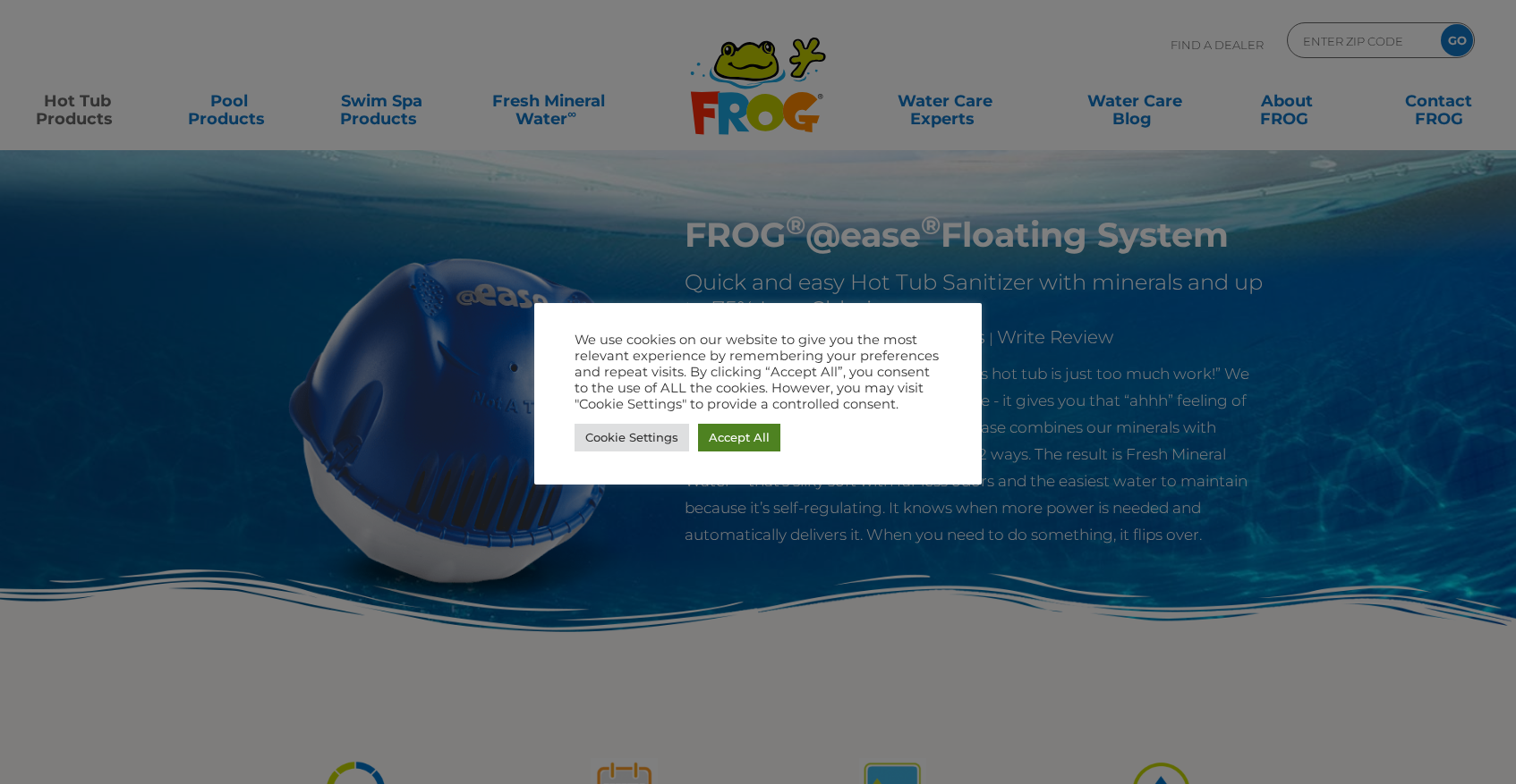
click at [718, 439] on link "Accept All" at bounding box center [739, 437] width 82 height 27
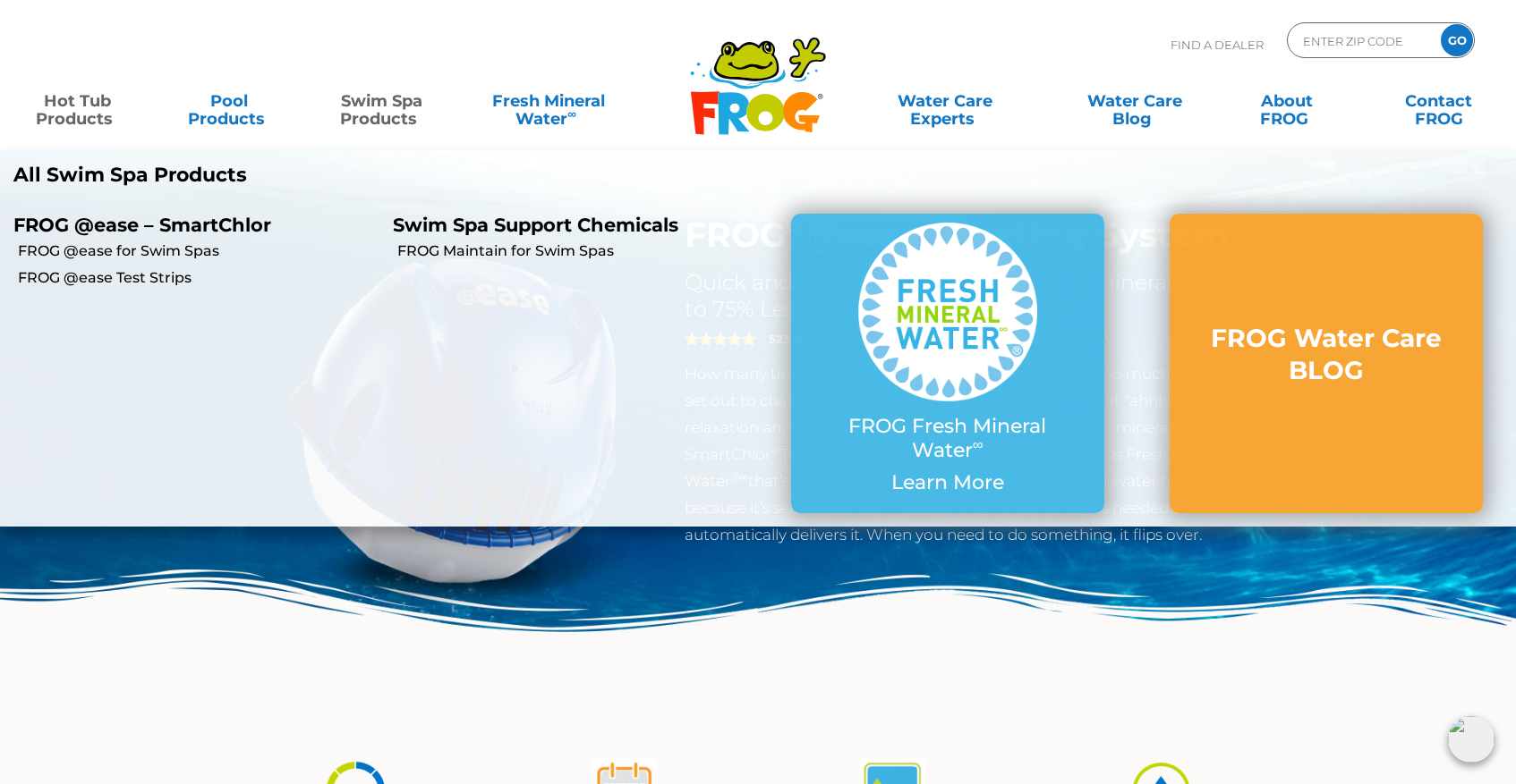
click at [386, 104] on link "Swim Spa Products" at bounding box center [381, 101] width 118 height 36
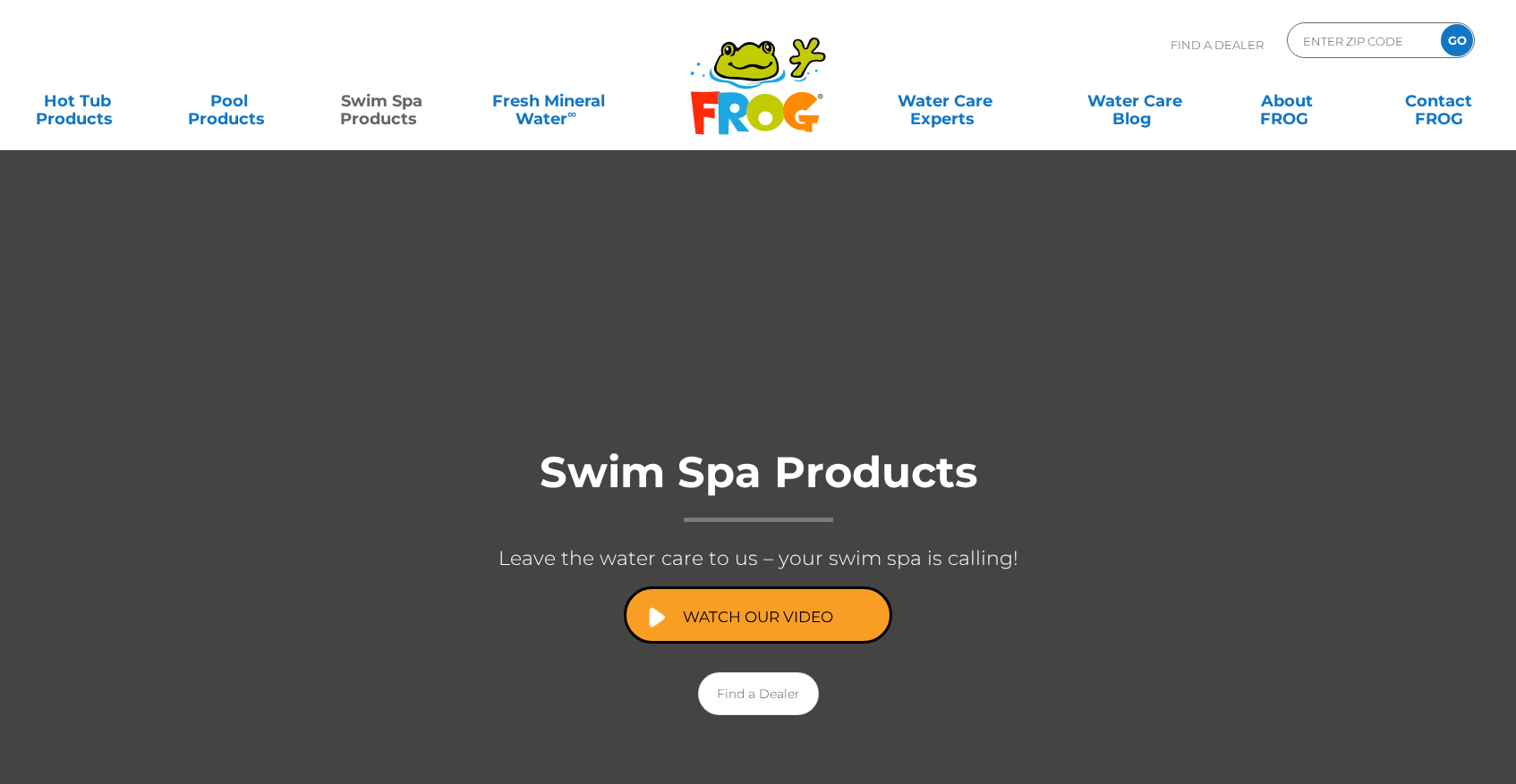
click at [940, 743] on div at bounding box center [758, 599] width 1516 height 899
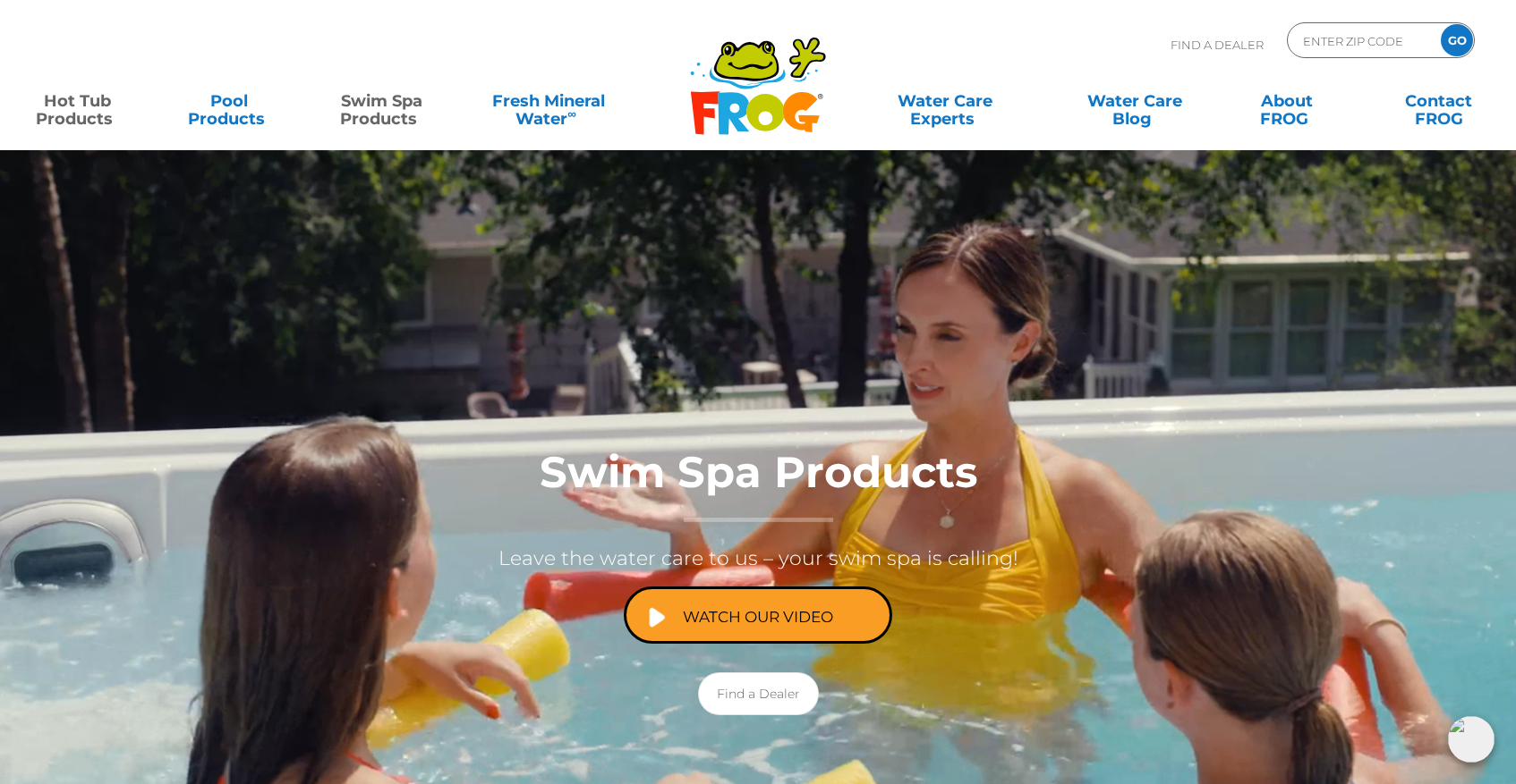
click at [68, 107] on link "Hot Tub Products" at bounding box center [77, 101] width 118 height 36
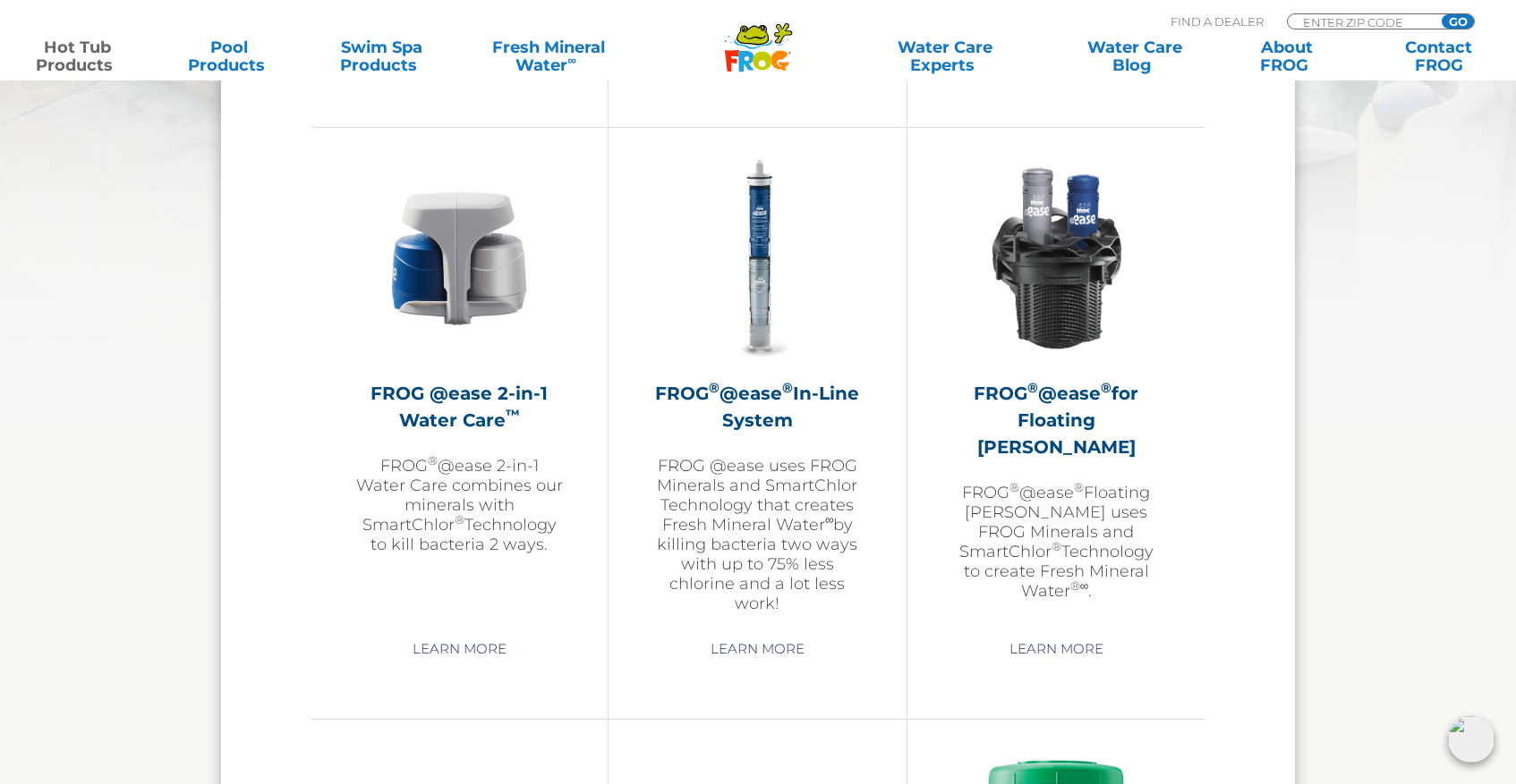
scroll to position [2565, 0]
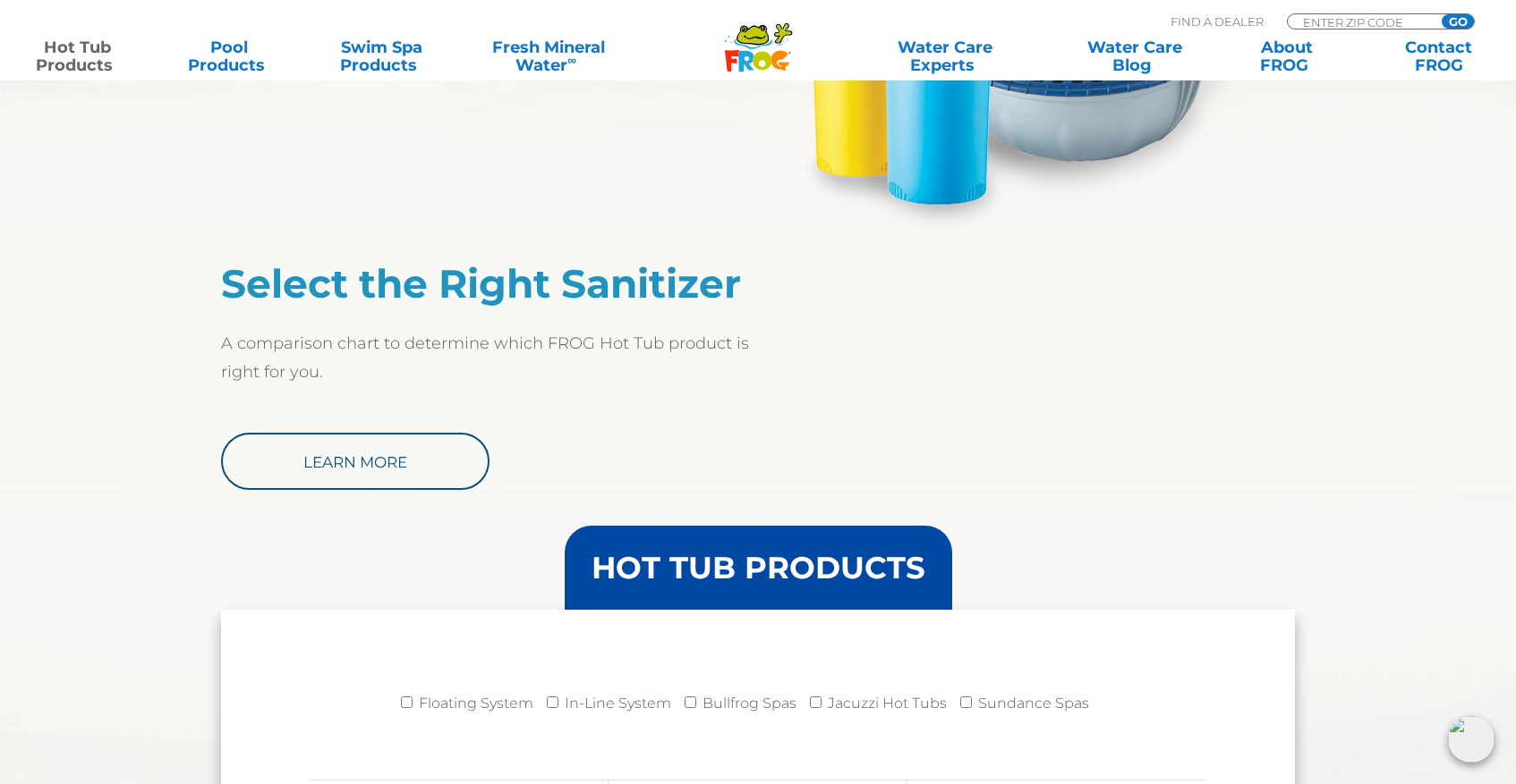
scroll to position [1320, 0]
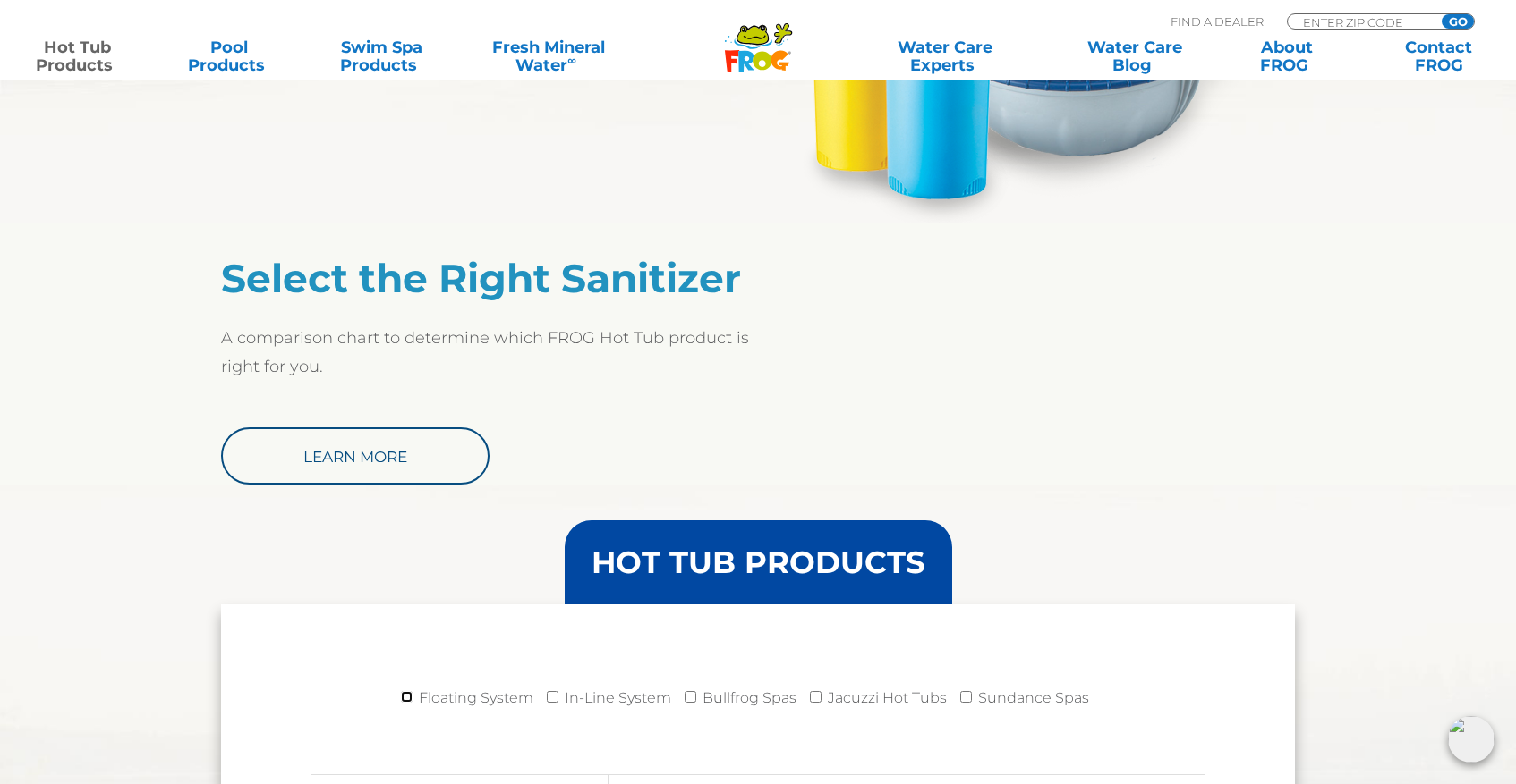
click at [408, 697] on input "Floating System" at bounding box center [406, 697] width 11 height 11
checkbox input "true"
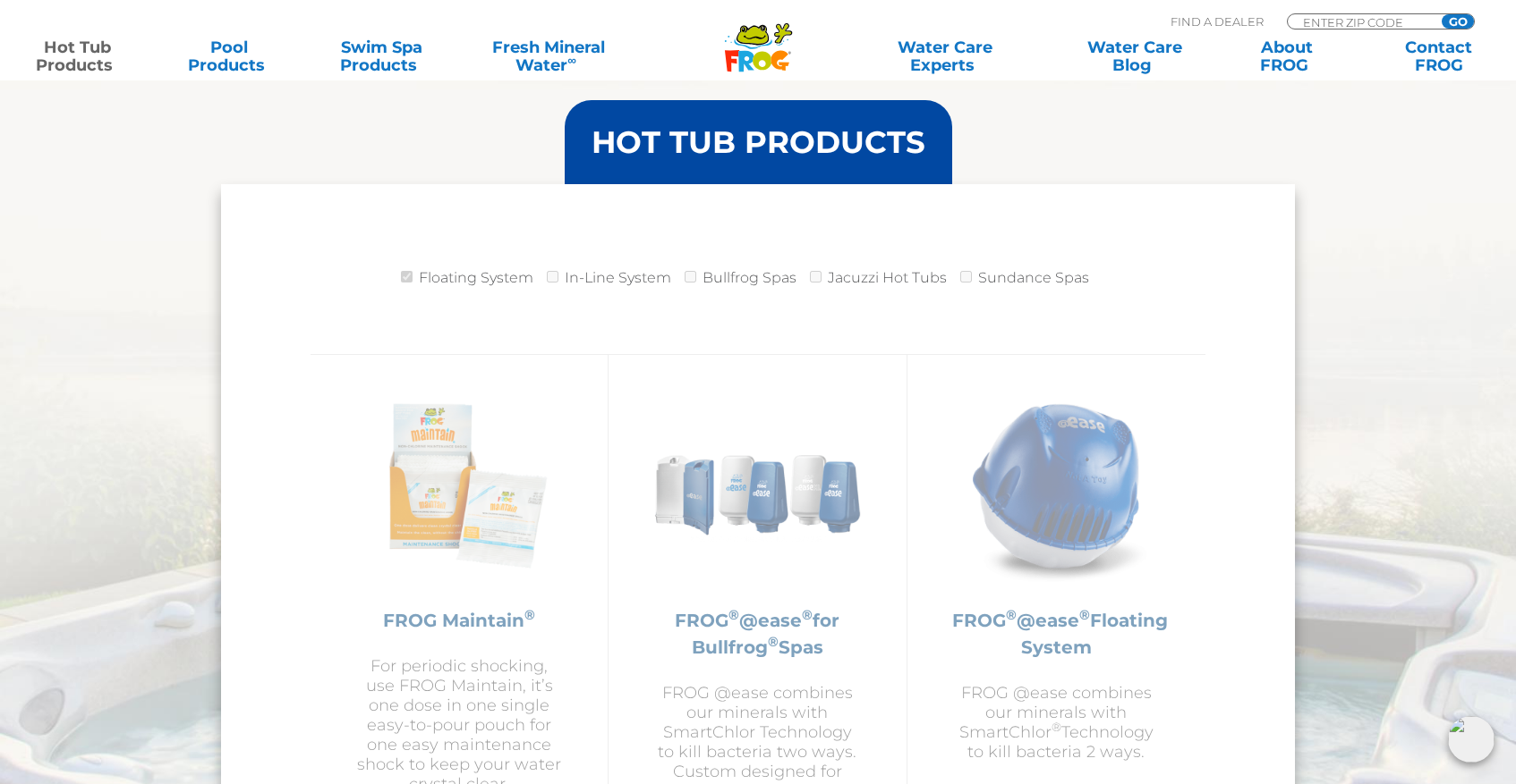
scroll to position [1746, 0]
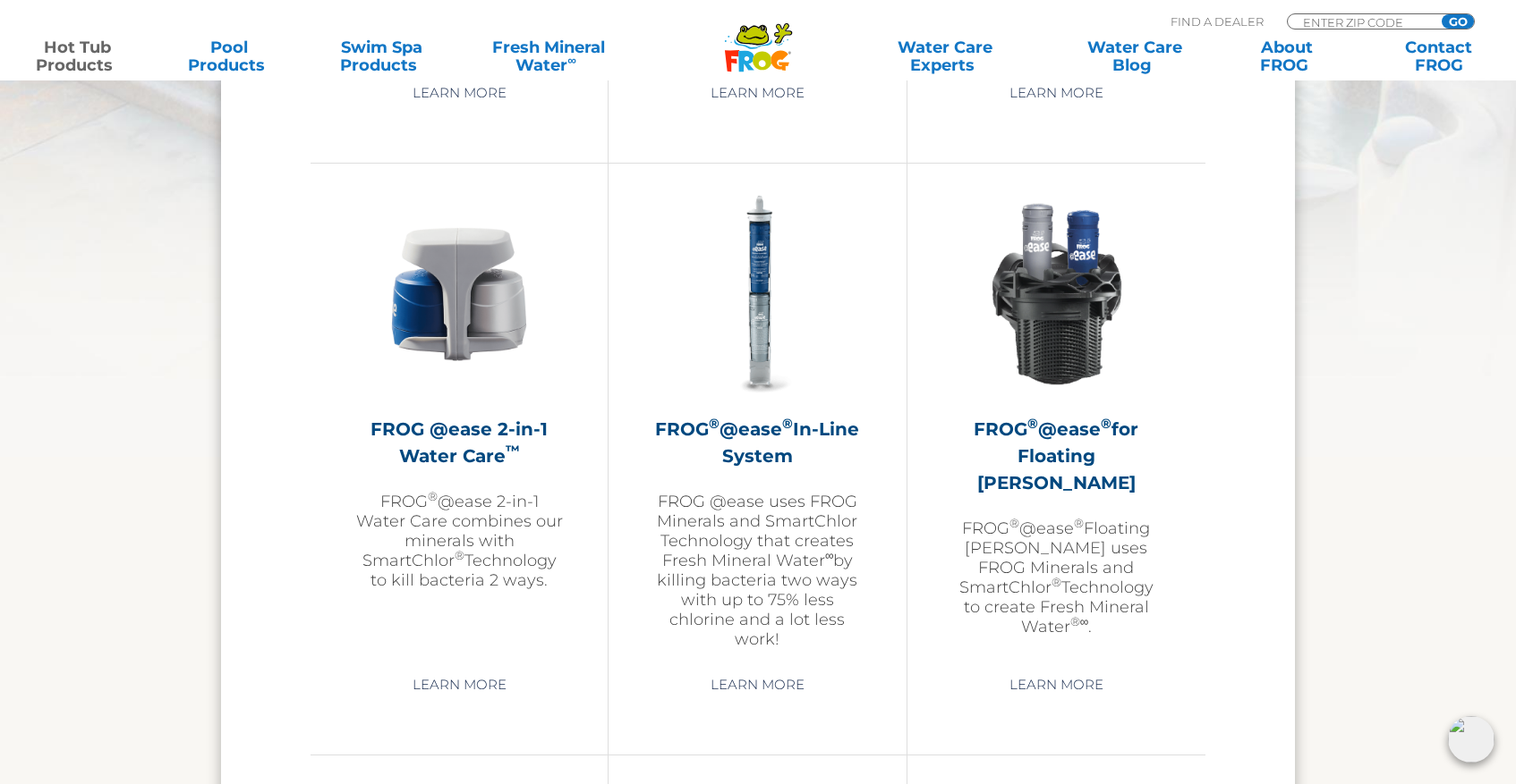
scroll to position [2521, 0]
click at [1054, 448] on h2 "FROG ® @ease ® for Floating Weir" at bounding box center [1057, 457] width 209 height 80
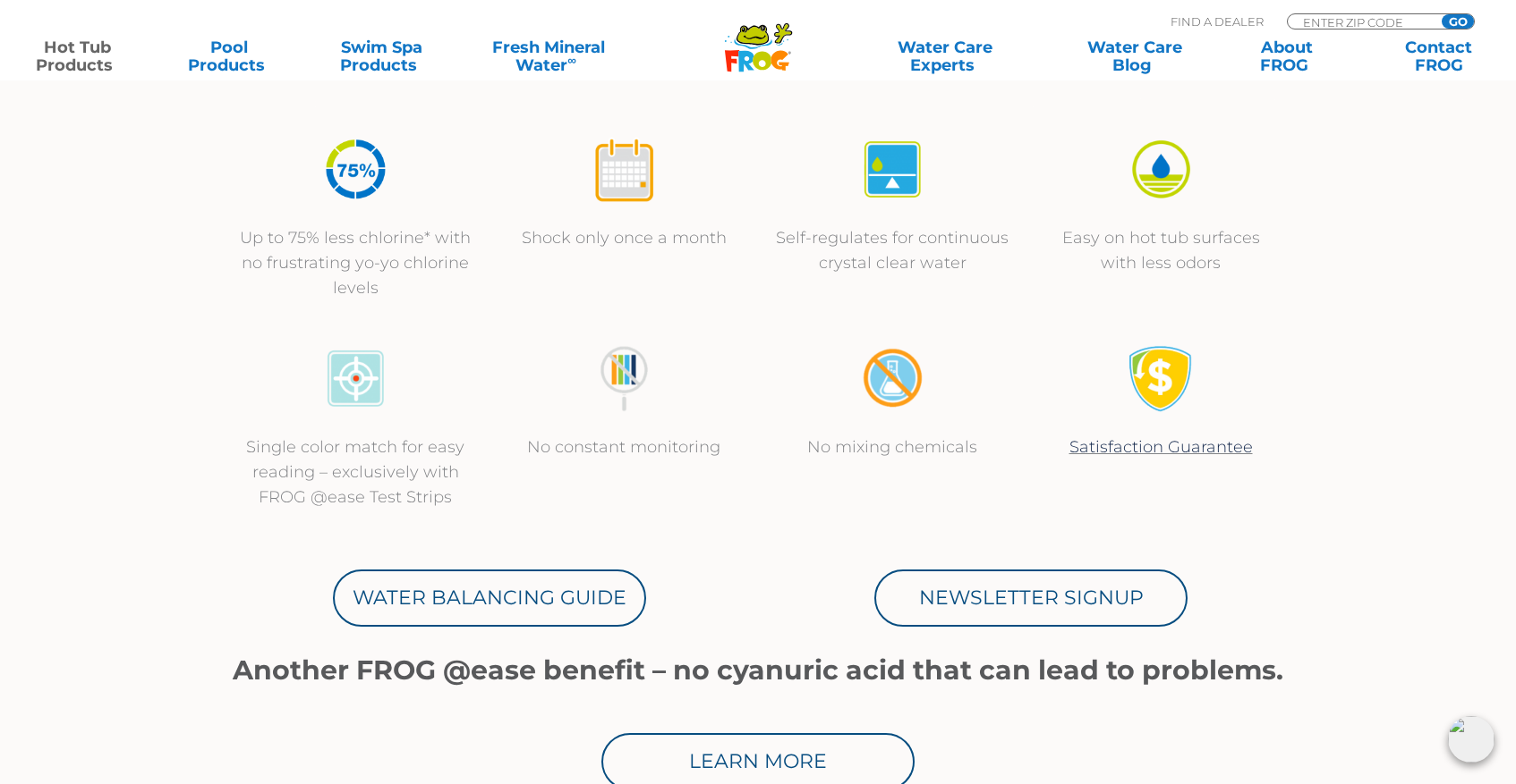
scroll to position [622, 0]
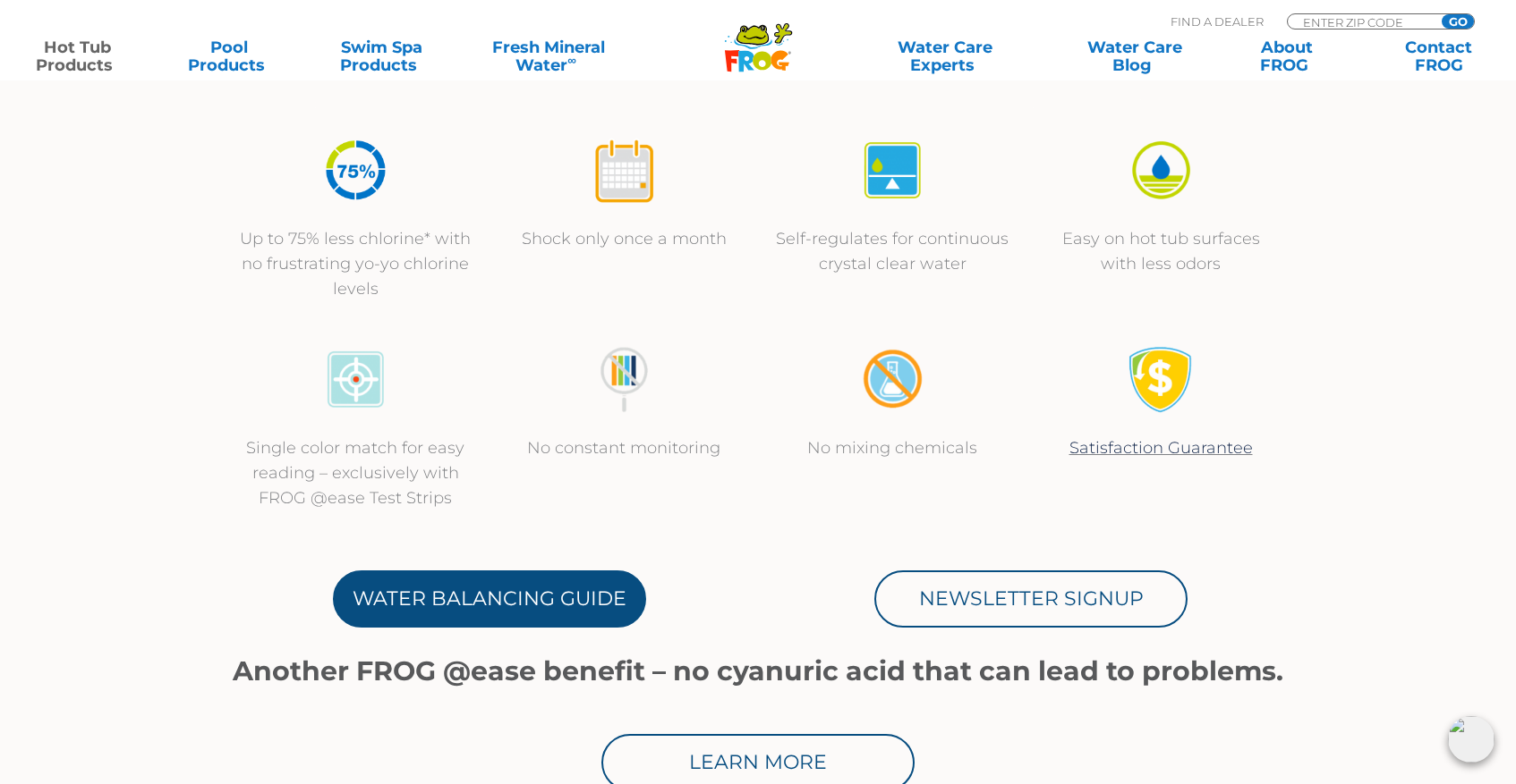
click at [531, 594] on link "Water Balancing Guide" at bounding box center [489, 599] width 313 height 58
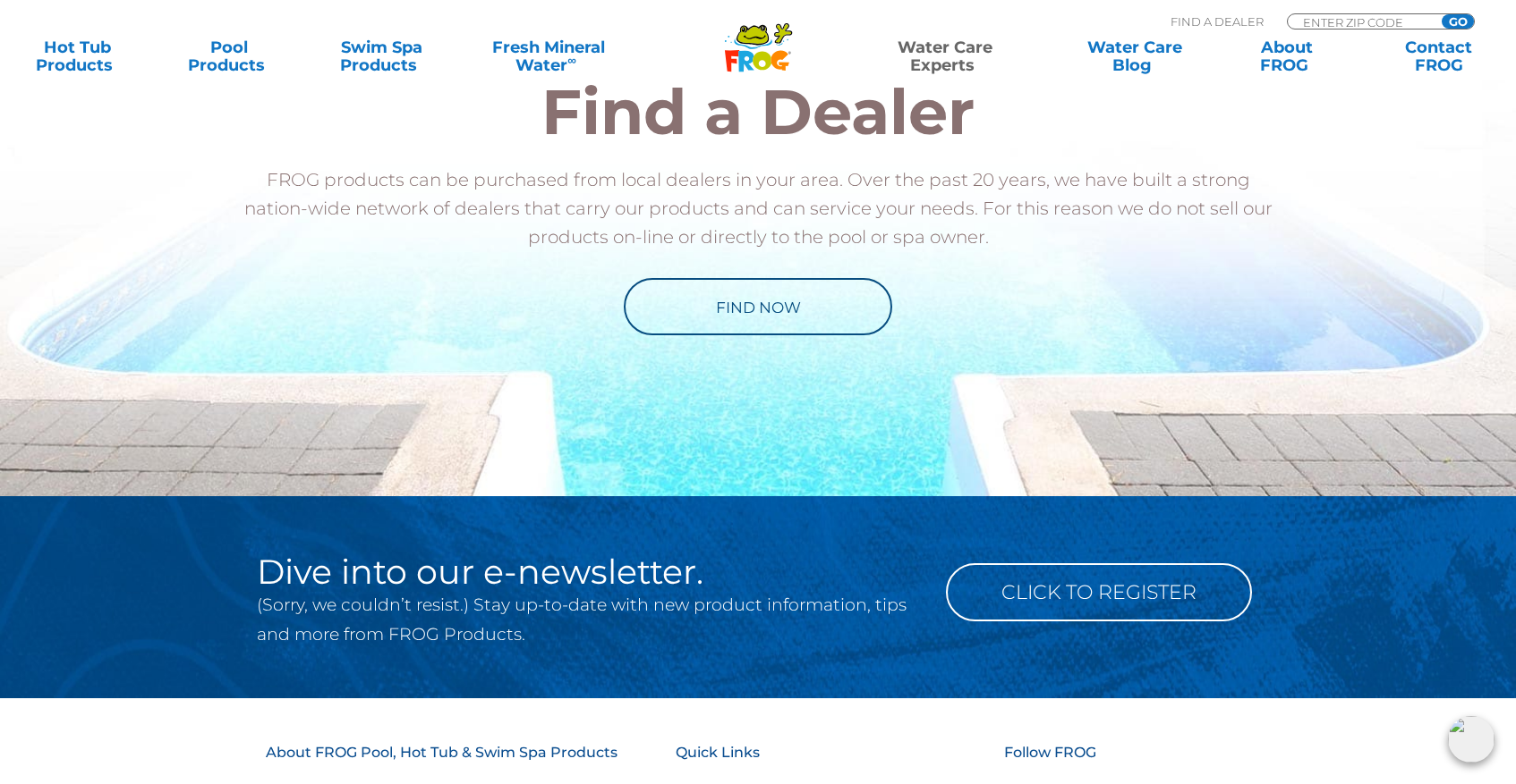
scroll to position [2054, 0]
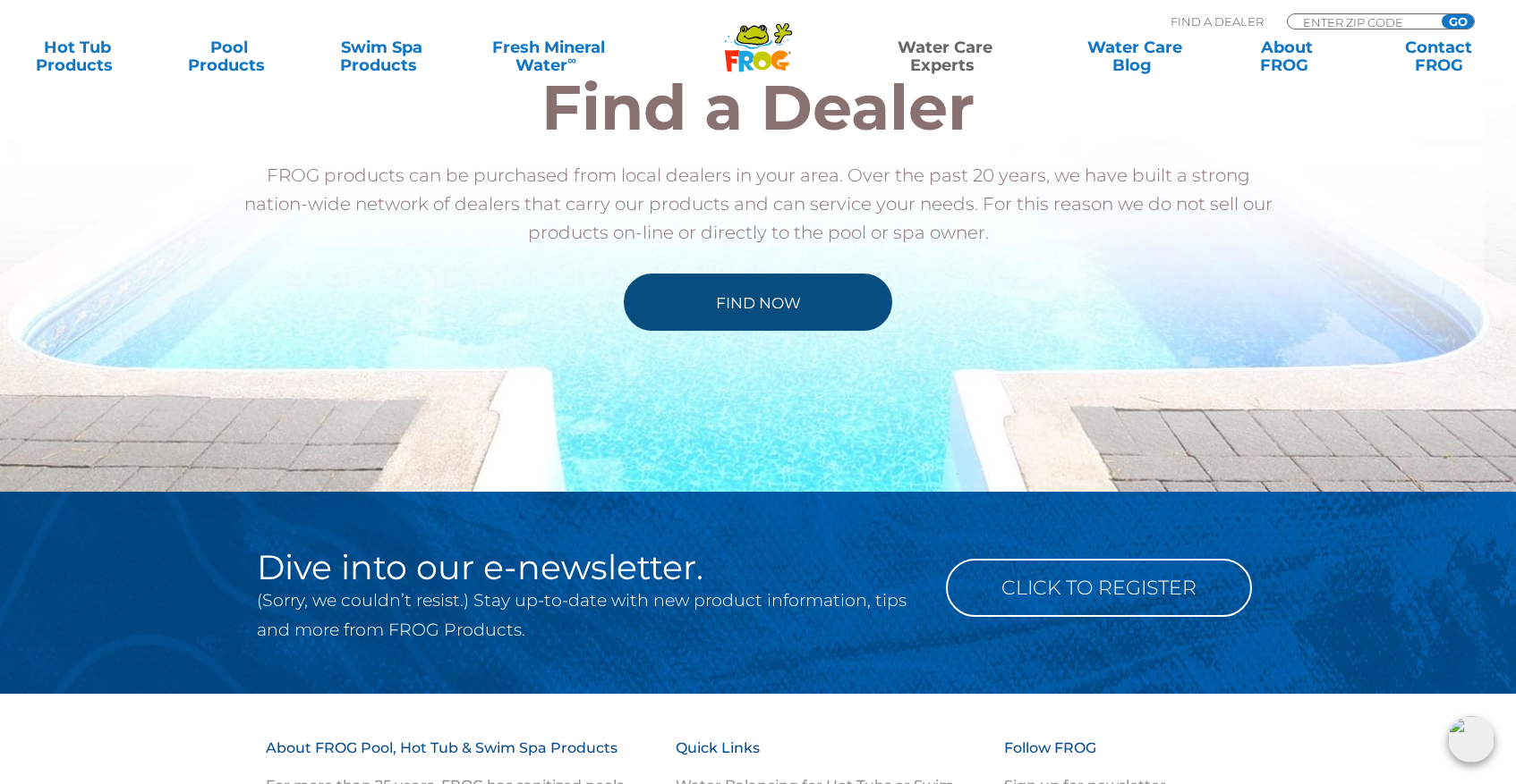
click at [760, 288] on link "Find Now" at bounding box center [758, 302] width 268 height 58
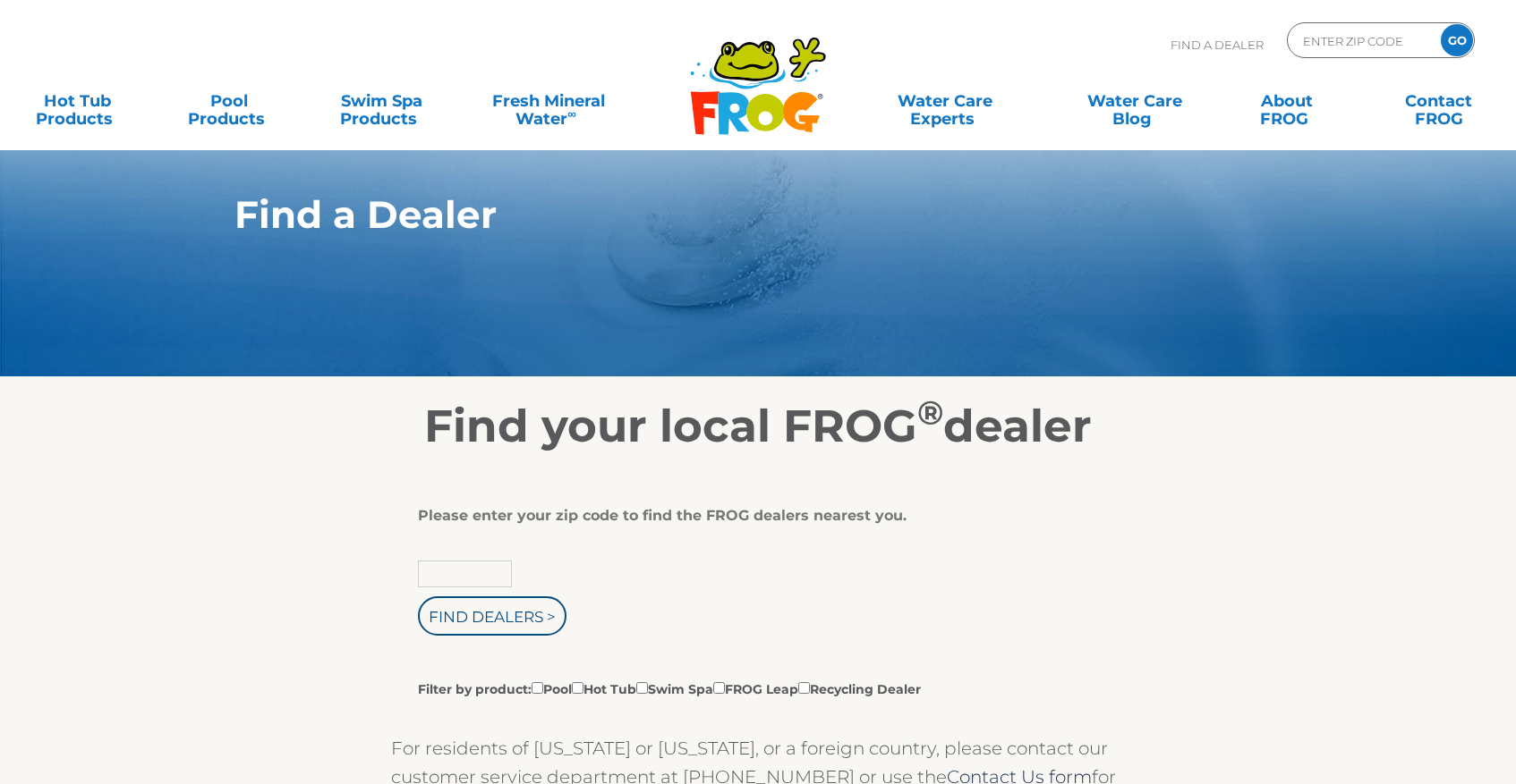
click at [497, 574] on input "text" at bounding box center [464, 574] width 94 height 26
type input "93428"
click at [504, 625] on input "Find Dealers >" at bounding box center [491, 617] width 148 height 40
